Goal: Find specific page/section: Find specific page/section

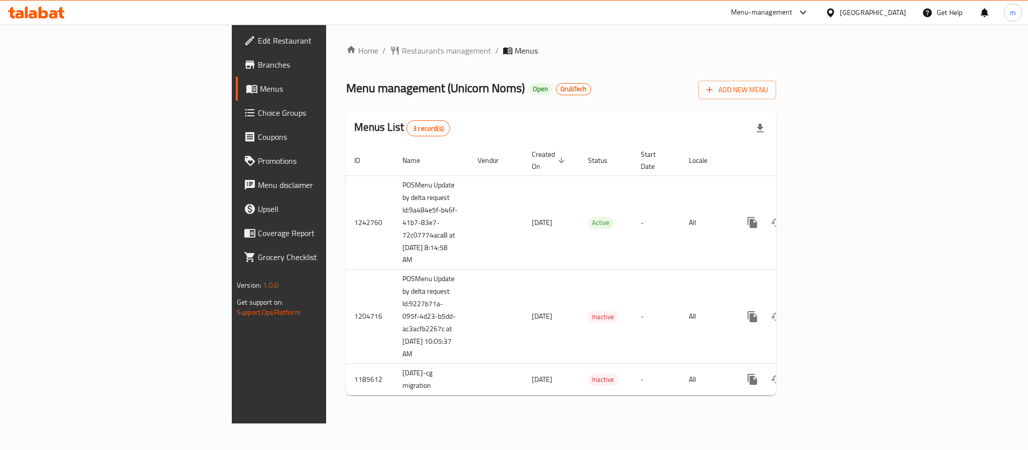
click at [131, 16] on div "Menu-management [GEOGRAPHIC_DATA] Get Help m" at bounding box center [514, 13] width 1028 height 24
click at [402, 48] on span "Restaurants management" at bounding box center [446, 51] width 89 height 12
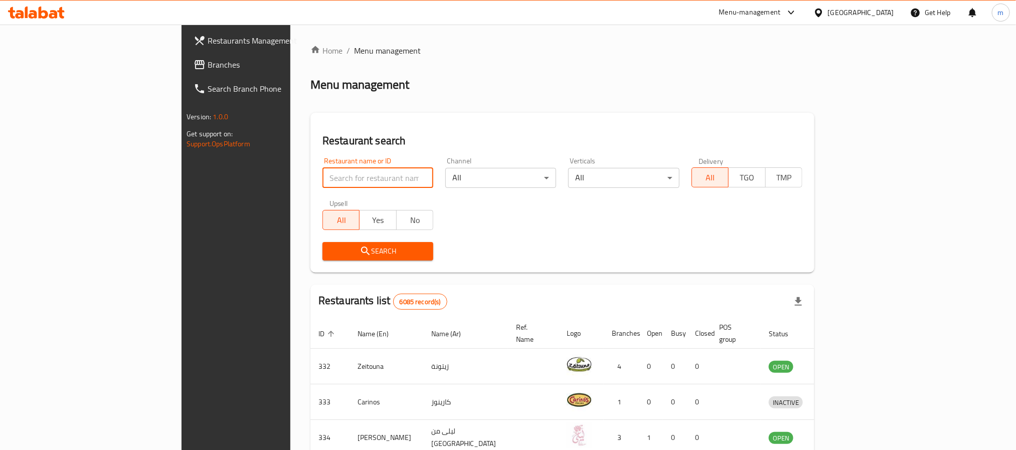
click at [323, 182] on input "search" at bounding box center [378, 178] width 111 height 20
paste input "633834"
type input "633834"
click at [331, 245] on span "Search" at bounding box center [378, 251] width 95 height 13
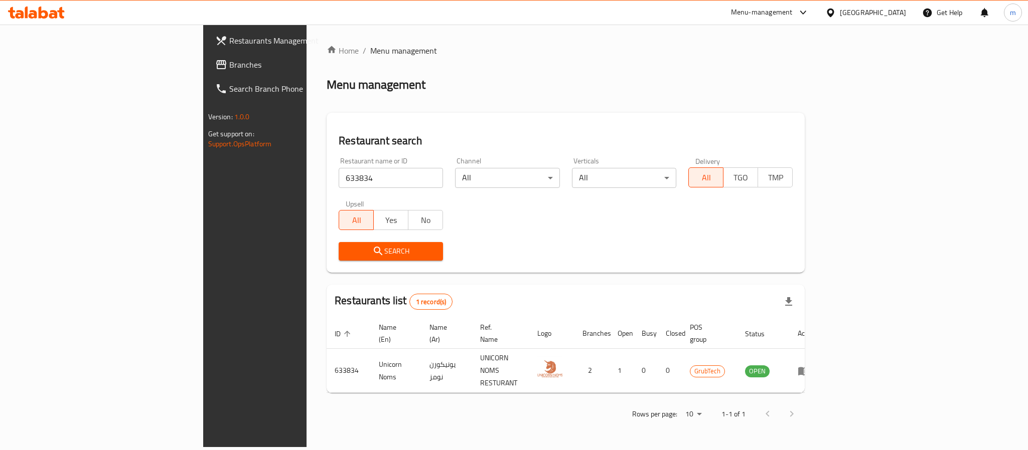
click at [840, 8] on div at bounding box center [832, 12] width 15 height 11
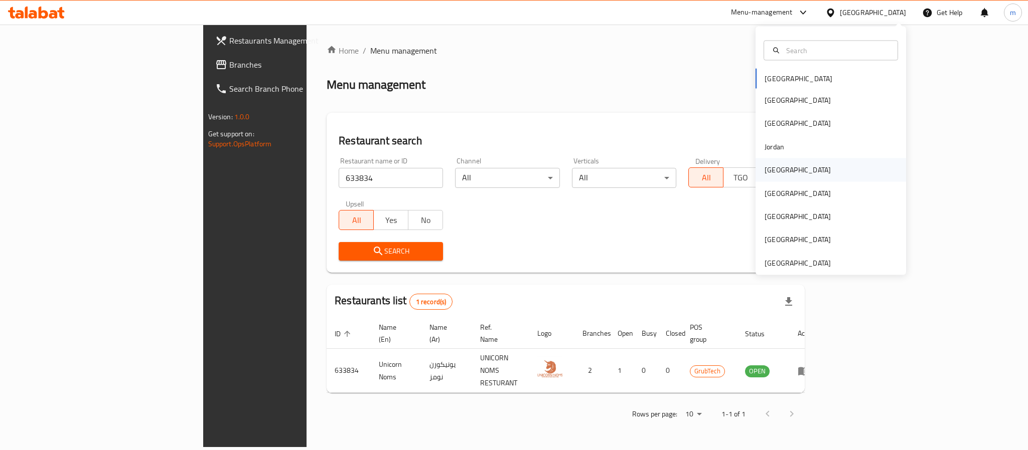
click at [773, 165] on div "[GEOGRAPHIC_DATA]" at bounding box center [798, 170] width 66 height 11
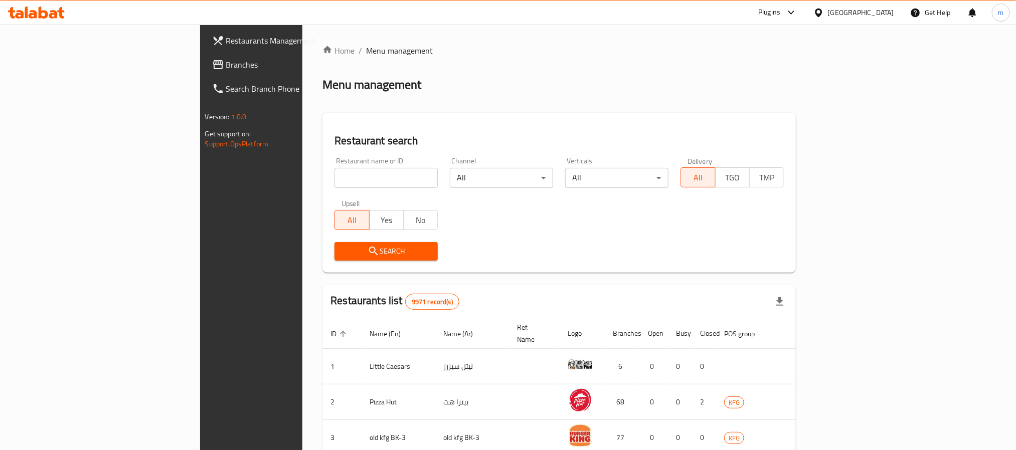
click at [204, 75] on link "Branches" at bounding box center [287, 65] width 166 height 24
